Goal: Task Accomplishment & Management: Use online tool/utility

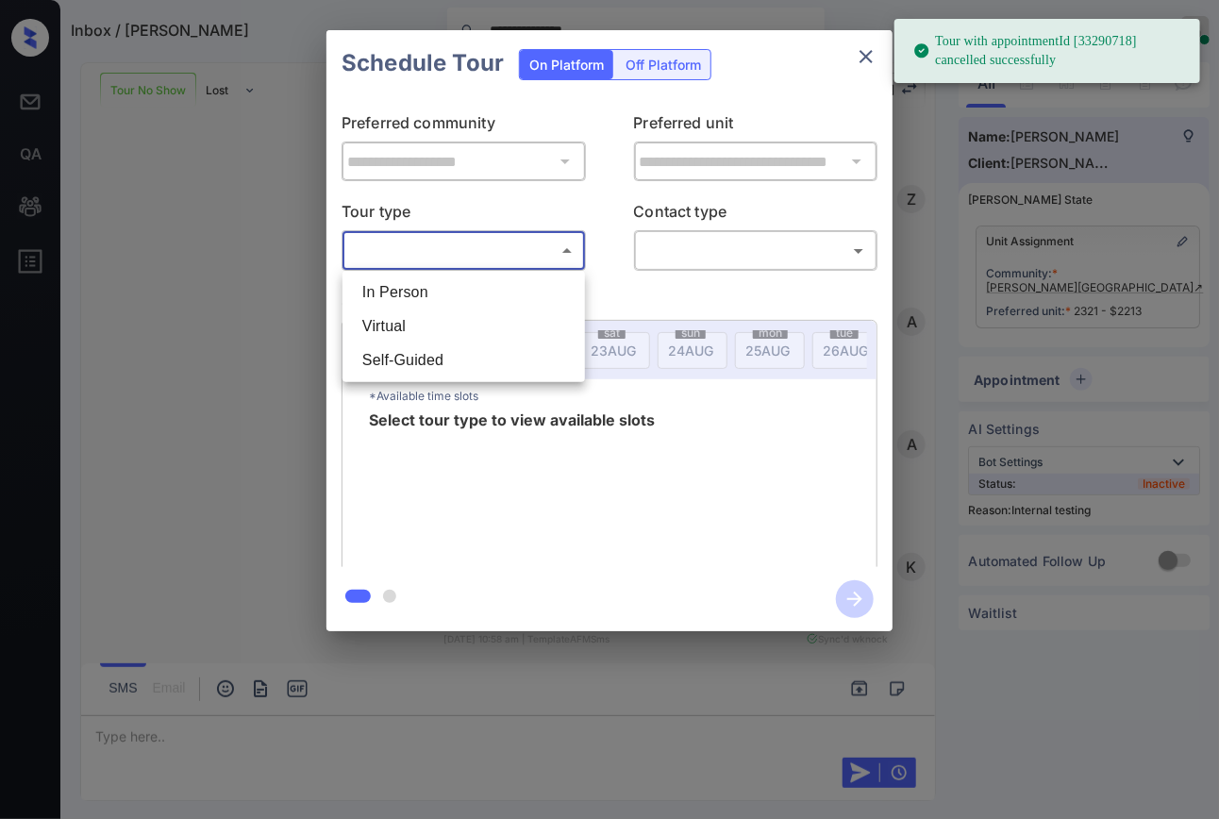
scroll to position [4565, 0]
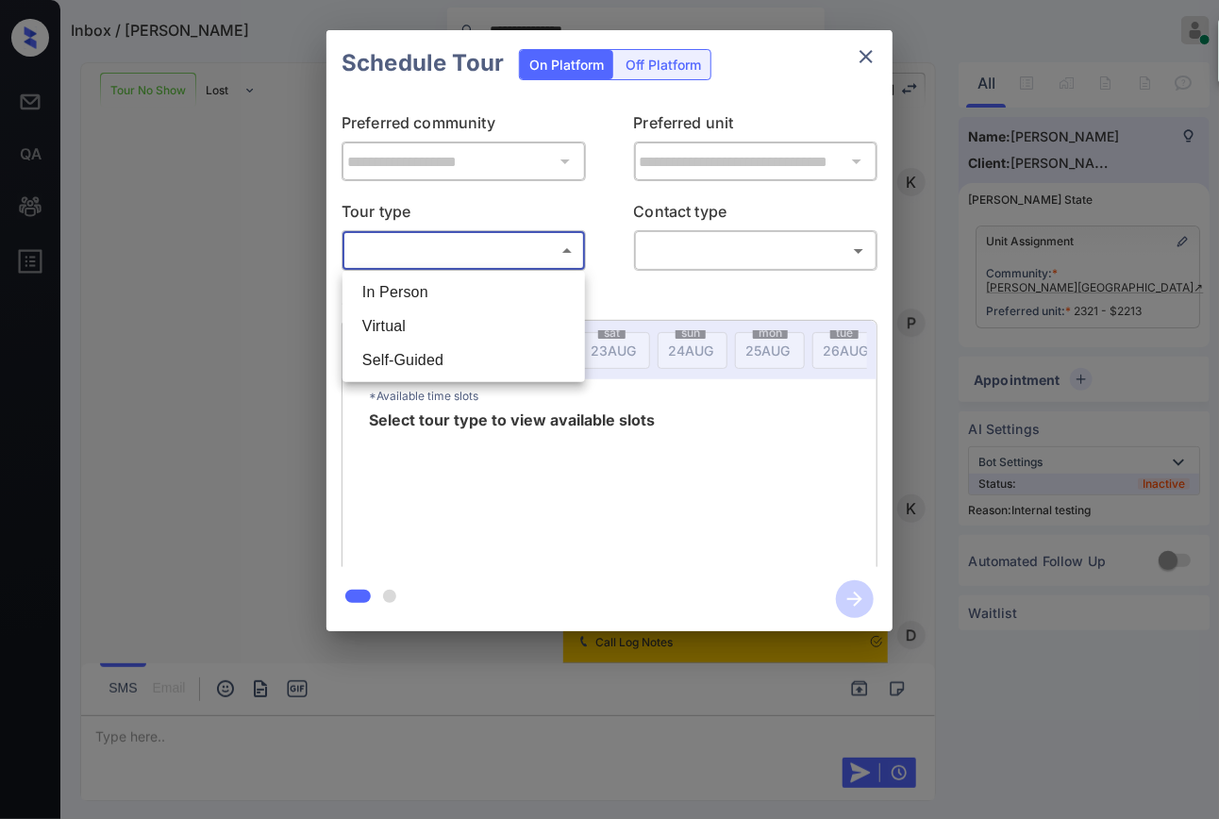
click at [394, 290] on li "In Person" at bounding box center [463, 292] width 233 height 34
type input "********"
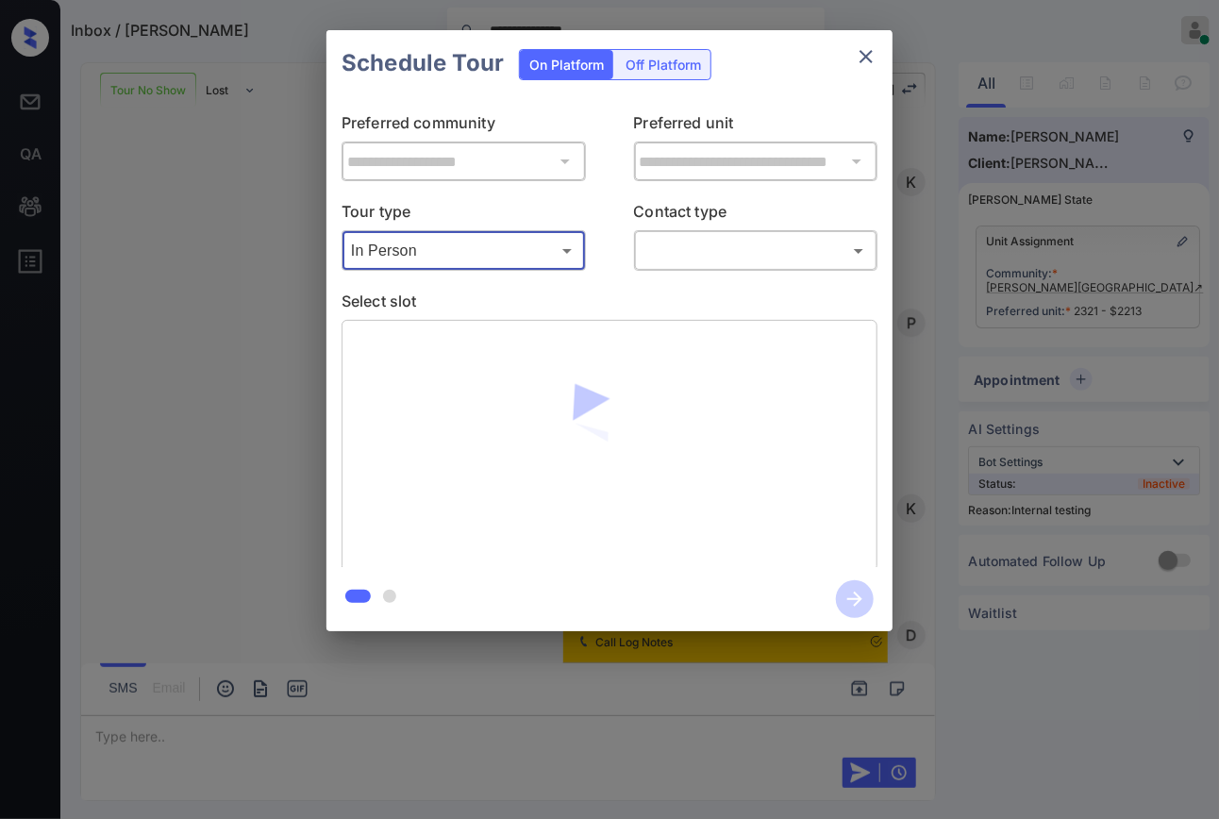
click at [751, 252] on body "**********" at bounding box center [609, 409] width 1219 height 819
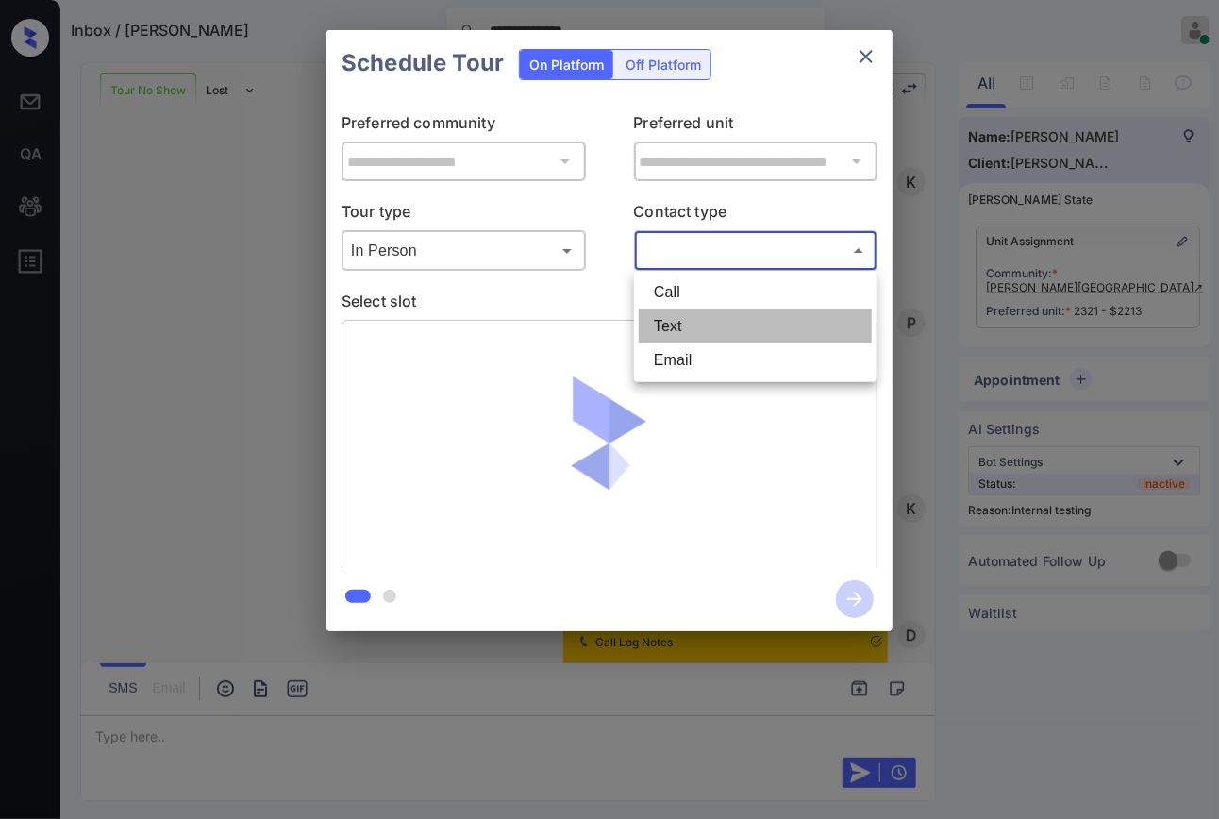
click at [697, 319] on li "Text" at bounding box center [755, 326] width 233 height 34
type input "****"
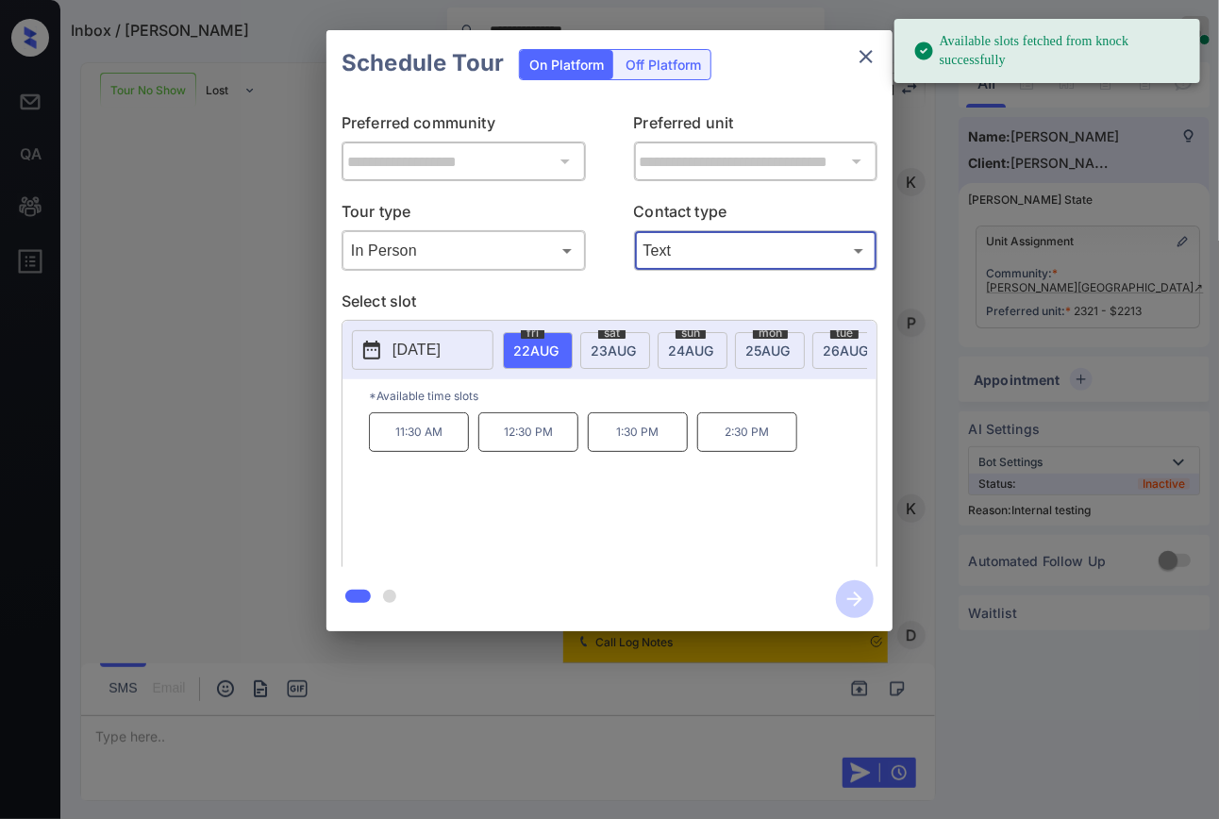
click at [559, 349] on span "23 AUG" at bounding box center [535, 350] width 45 height 16
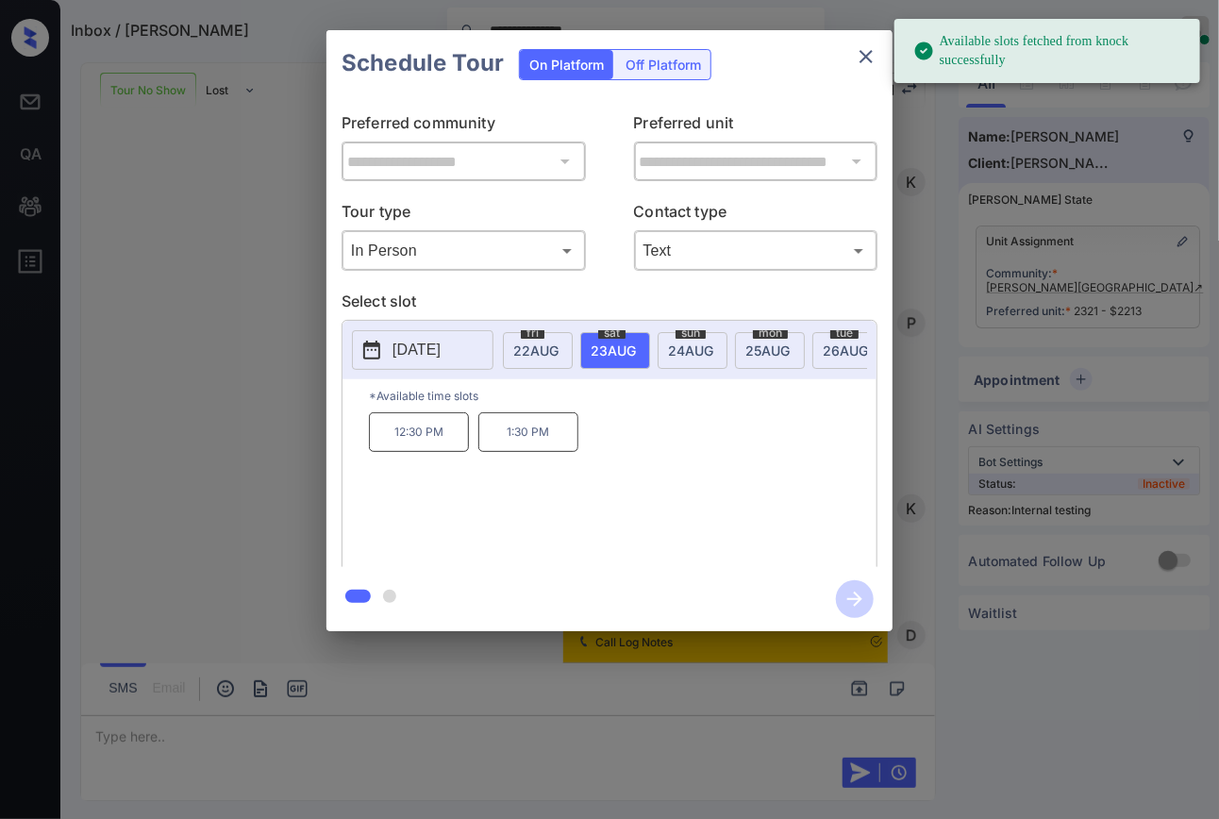
click at [559, 342] on span "24 AUG" at bounding box center [535, 350] width 45 height 16
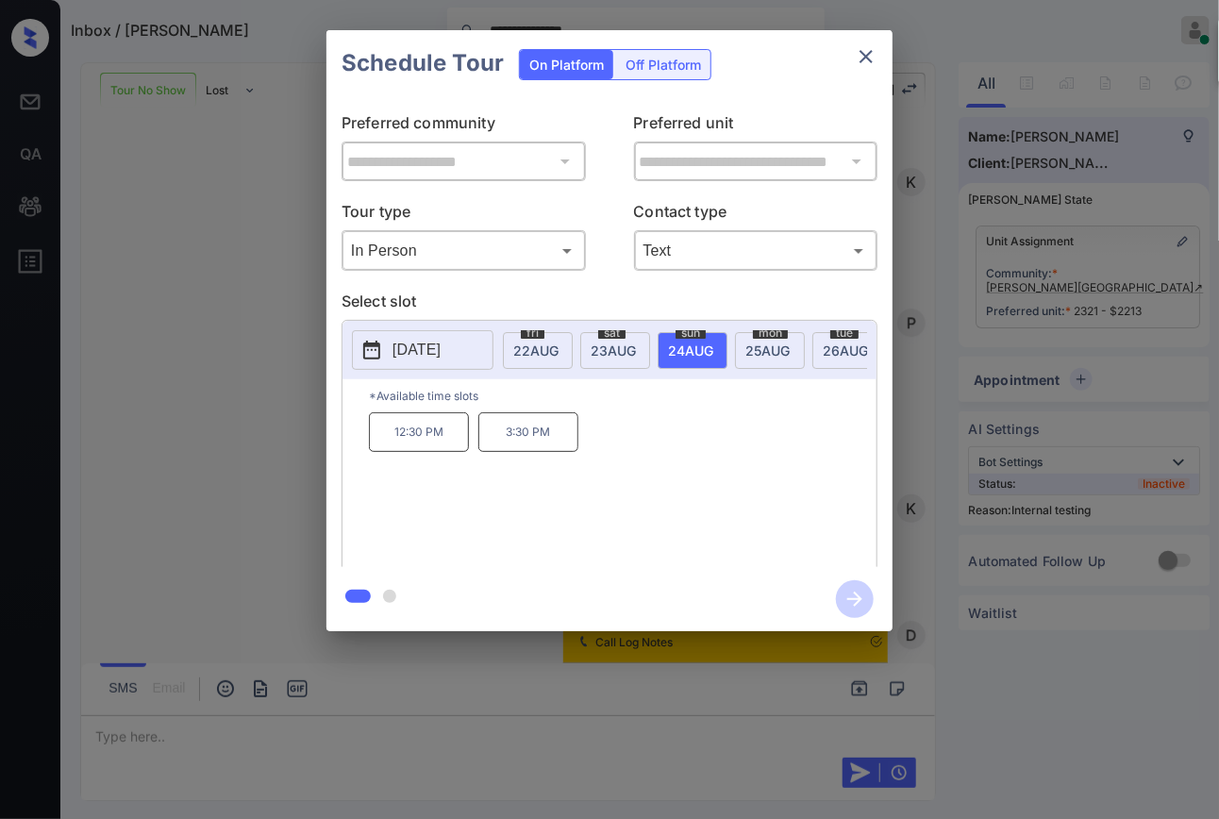
click at [793, 332] on div "mon 25 AUG" at bounding box center [770, 350] width 70 height 37
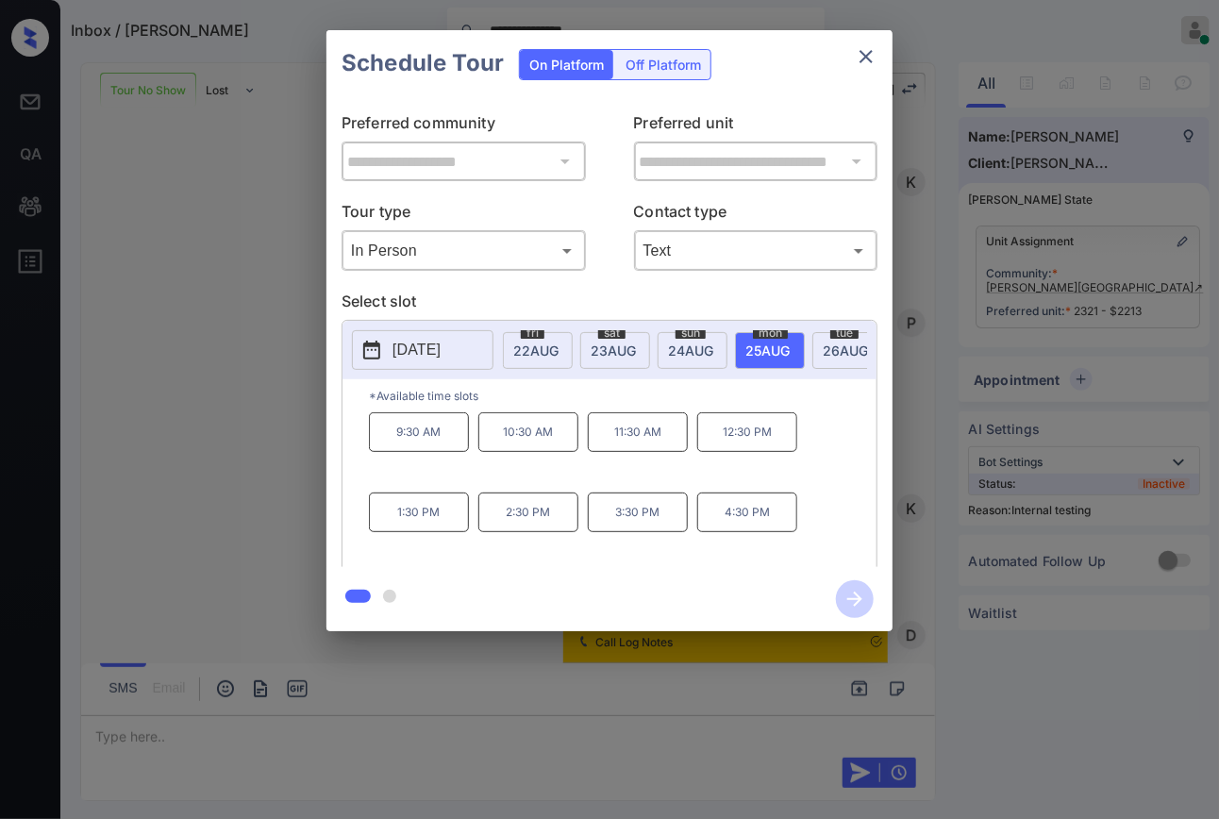
click at [559, 355] on span "24 AUG" at bounding box center [535, 350] width 45 height 16
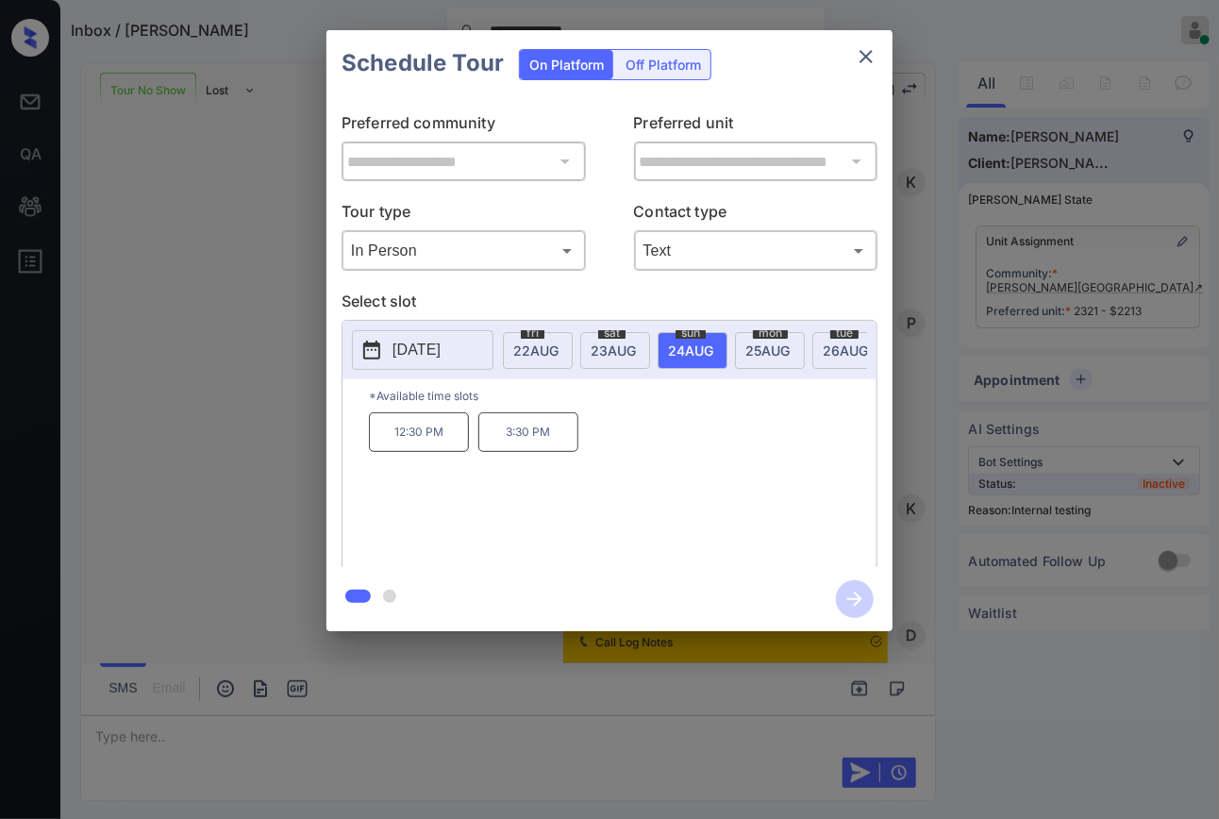
click at [559, 354] on span "23 AUG" at bounding box center [535, 350] width 45 height 16
click at [514, 362] on div "fri 22 AUG" at bounding box center [538, 350] width 70 height 37
click at [636, 334] on div "sat 23 AUG" at bounding box center [615, 350] width 70 height 37
click at [534, 342] on span "22 AUG" at bounding box center [535, 350] width 45 height 16
click at [752, 440] on p "2:30 PM" at bounding box center [747, 432] width 100 height 40
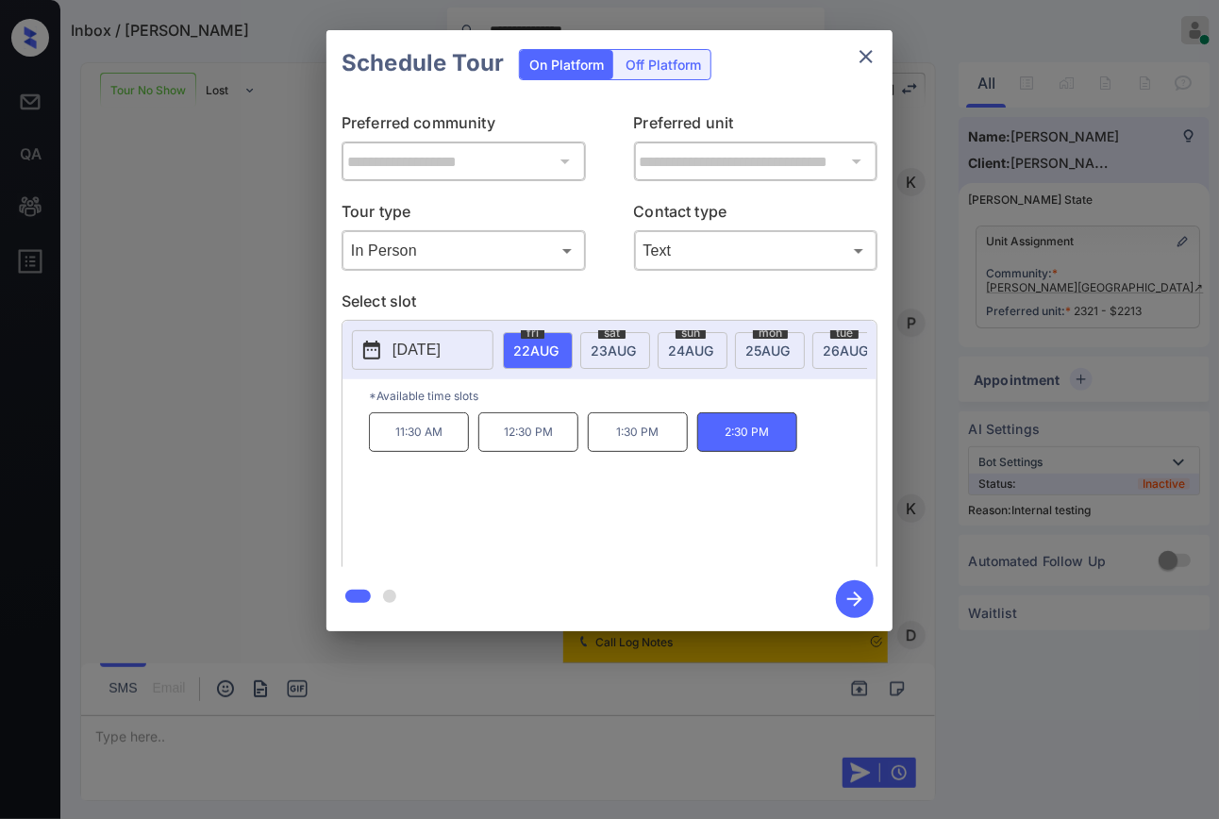
click at [853, 594] on icon "button" at bounding box center [855, 599] width 38 height 38
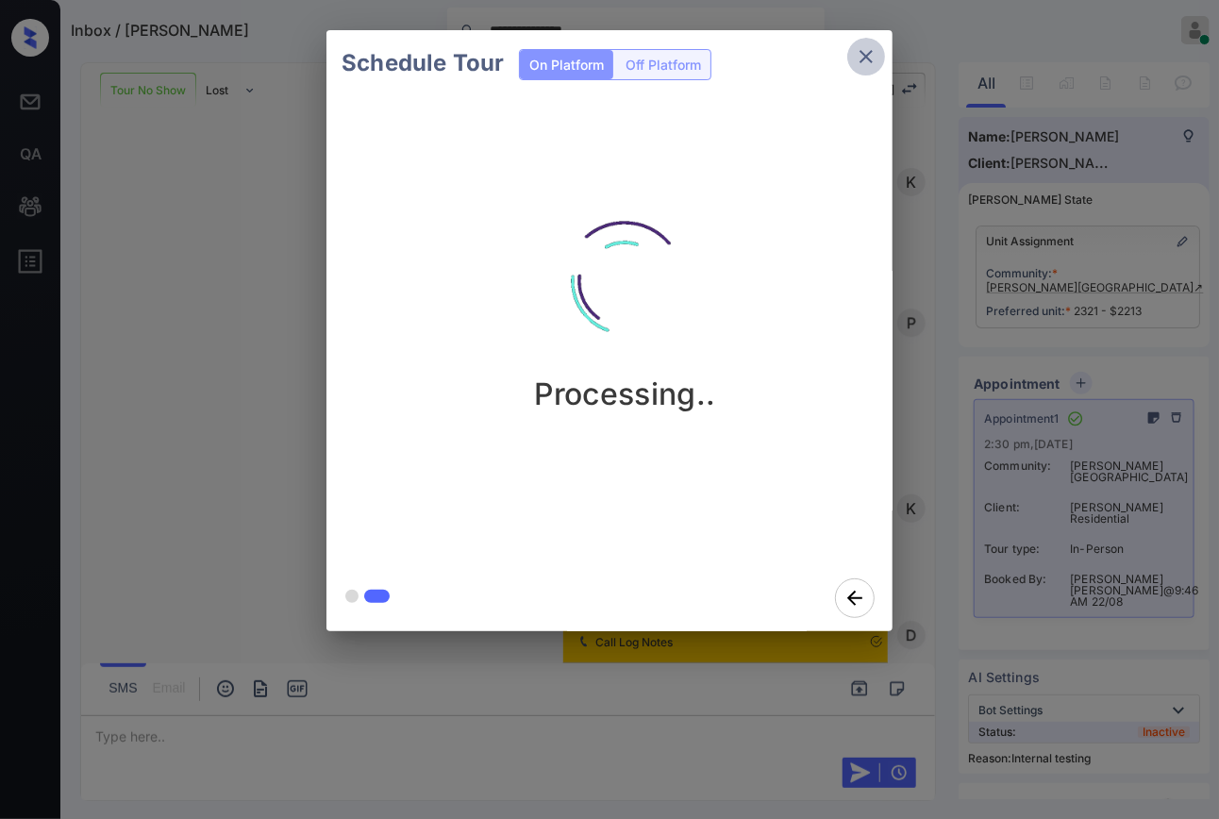
click at [868, 59] on icon "close" at bounding box center [865, 56] width 13 height 13
